Goal: Information Seeking & Learning: Find specific fact

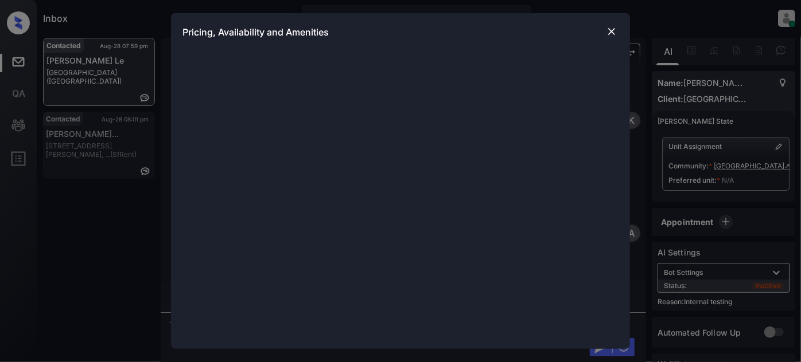
scroll to position [3048, 0]
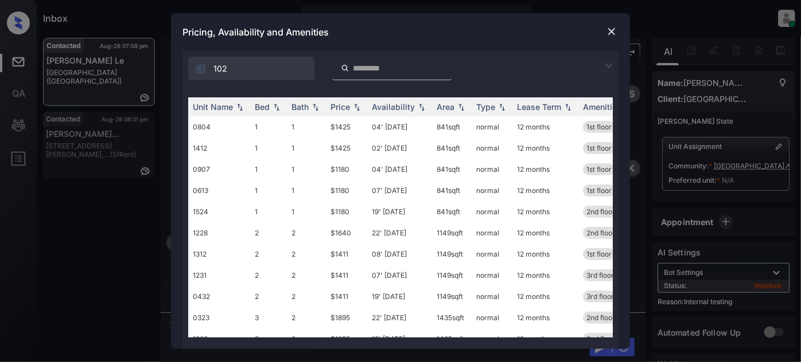
click at [613, 65] on img at bounding box center [609, 66] width 14 height 14
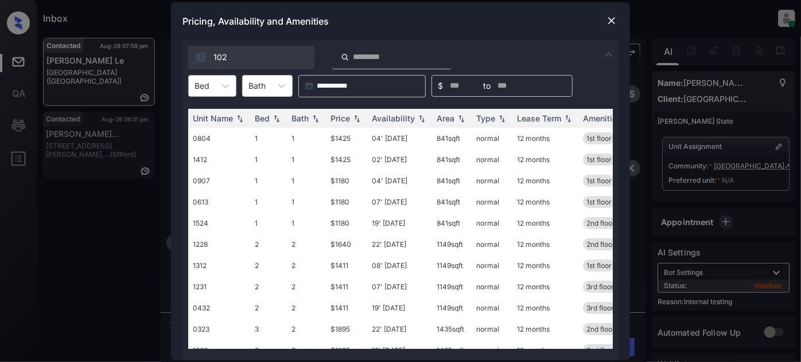
click at [191, 77] on div "Bed" at bounding box center [202, 85] width 26 height 17
click at [207, 136] on div "2" at bounding box center [212, 134] width 48 height 21
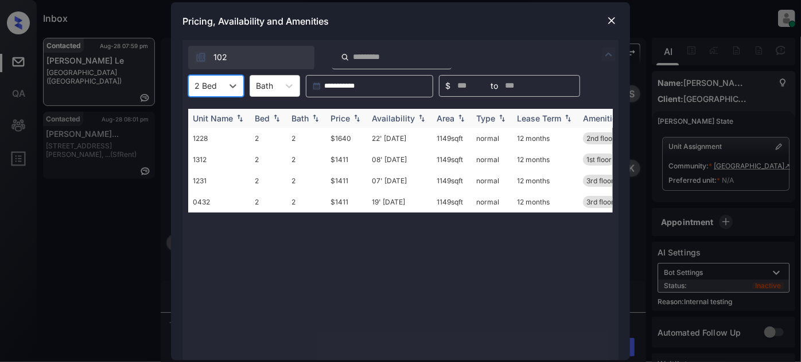
click at [353, 125] on th "Price" at bounding box center [346, 118] width 41 height 19
click at [385, 138] on td "08' Sep 25" at bounding box center [399, 138] width 65 height 21
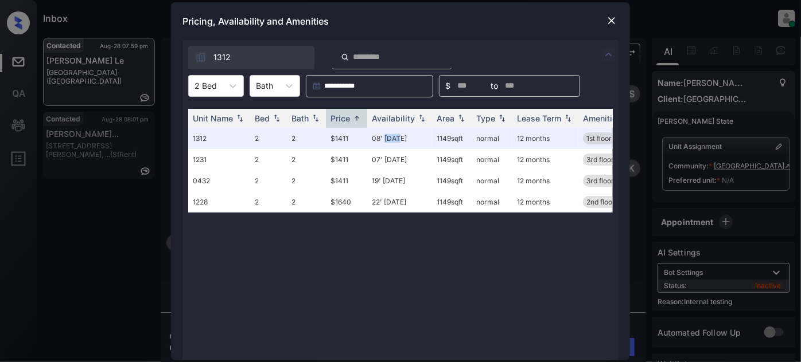
click at [613, 21] on img at bounding box center [611, 20] width 11 height 11
